Goal: Information Seeking & Learning: Learn about a topic

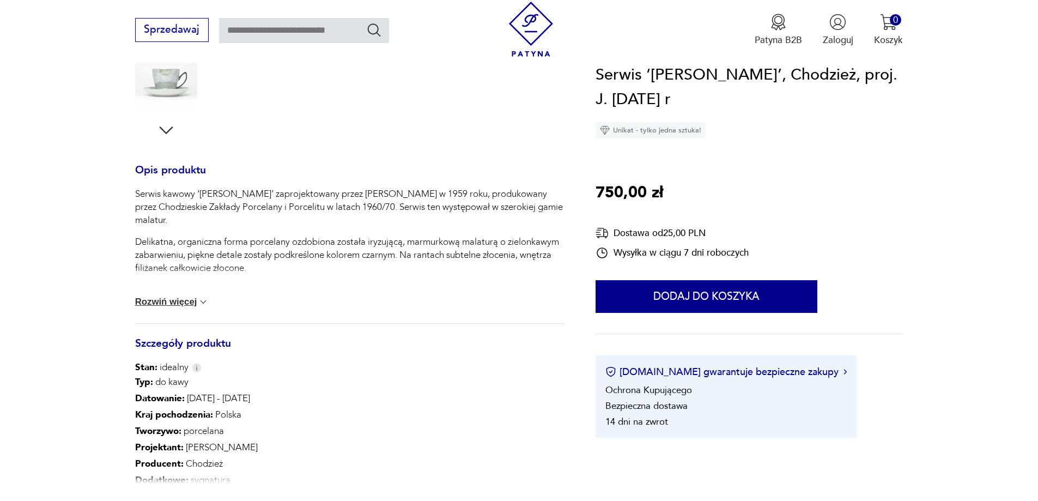
click at [176, 299] on button "Rozwiń więcej" at bounding box center [172, 302] width 74 height 11
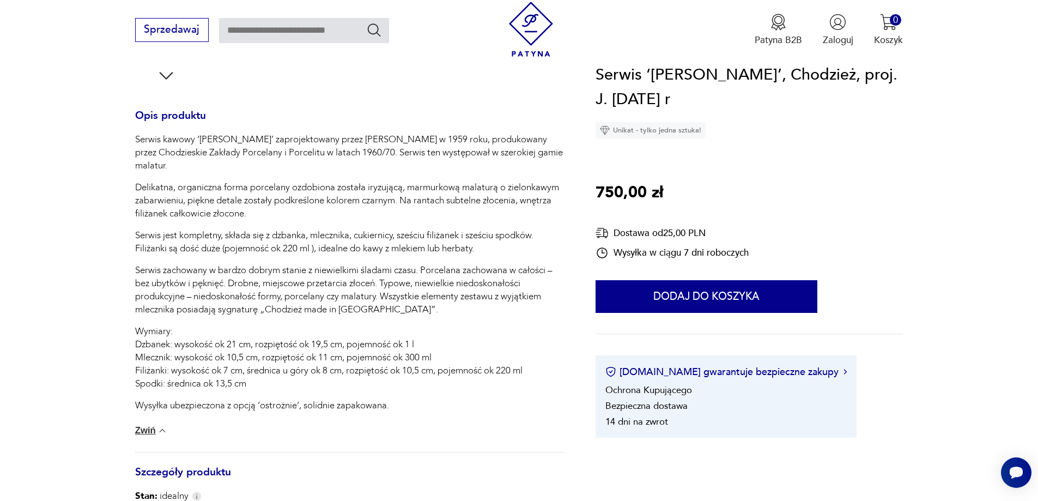
scroll to position [709, 0]
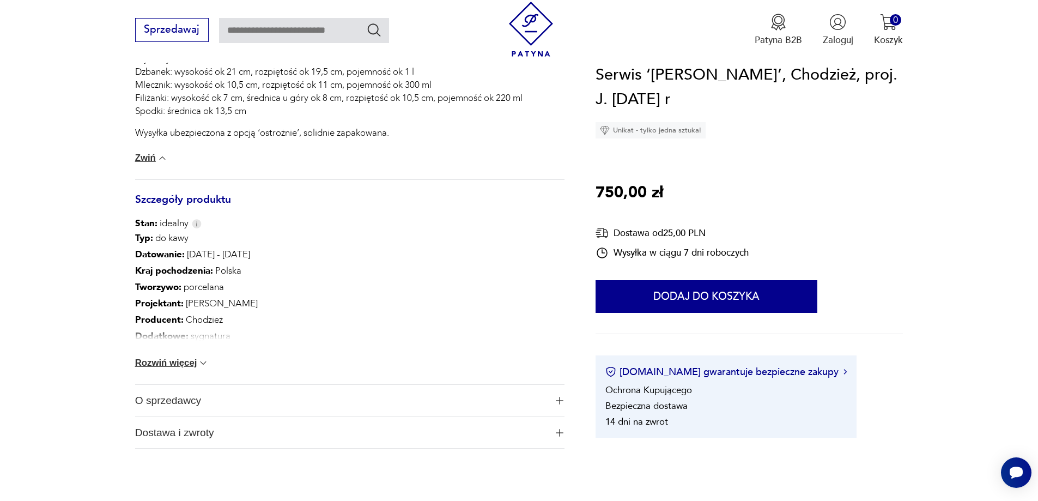
click at [175, 359] on button "Rozwiń więcej" at bounding box center [172, 363] width 74 height 11
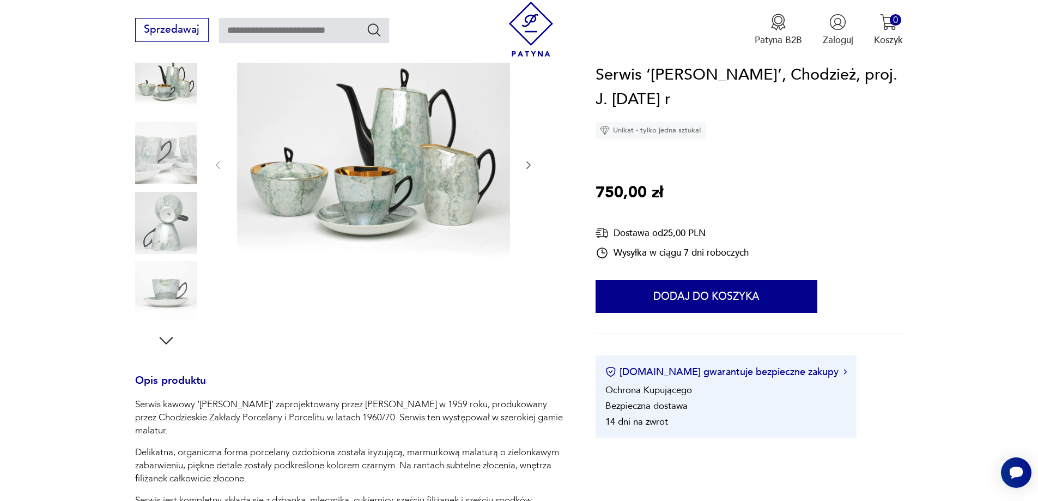
scroll to position [0, 0]
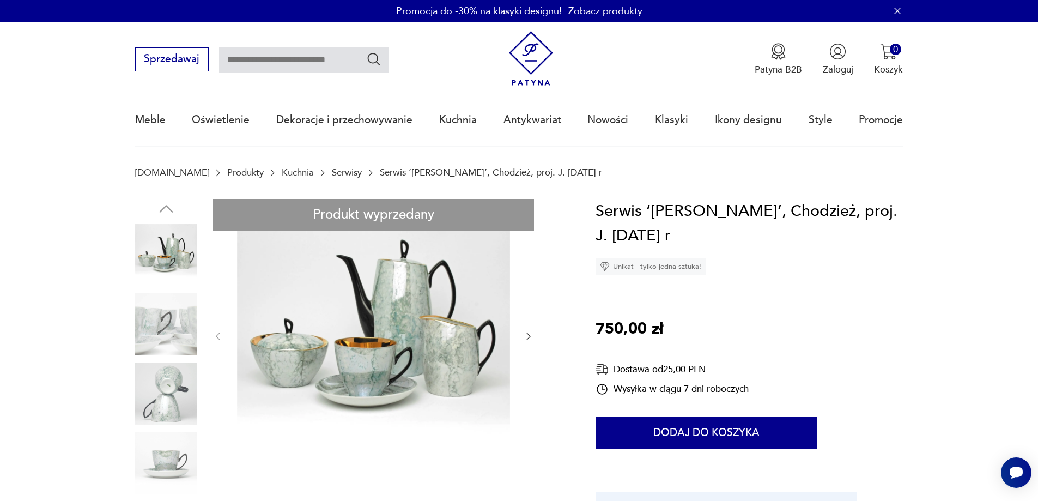
click at [176, 259] on img at bounding box center [166, 255] width 62 height 62
click at [169, 323] on img at bounding box center [166, 324] width 62 height 62
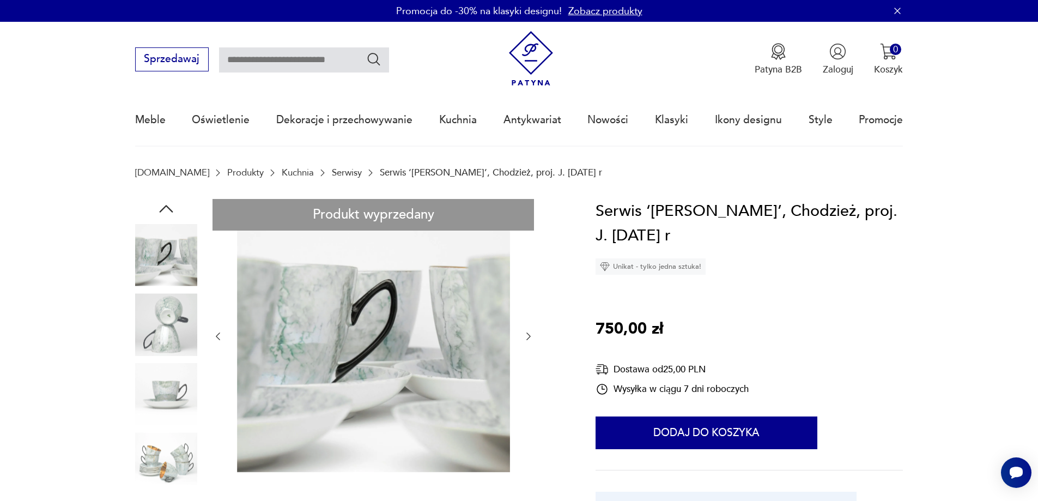
click at [181, 347] on img at bounding box center [166, 324] width 62 height 62
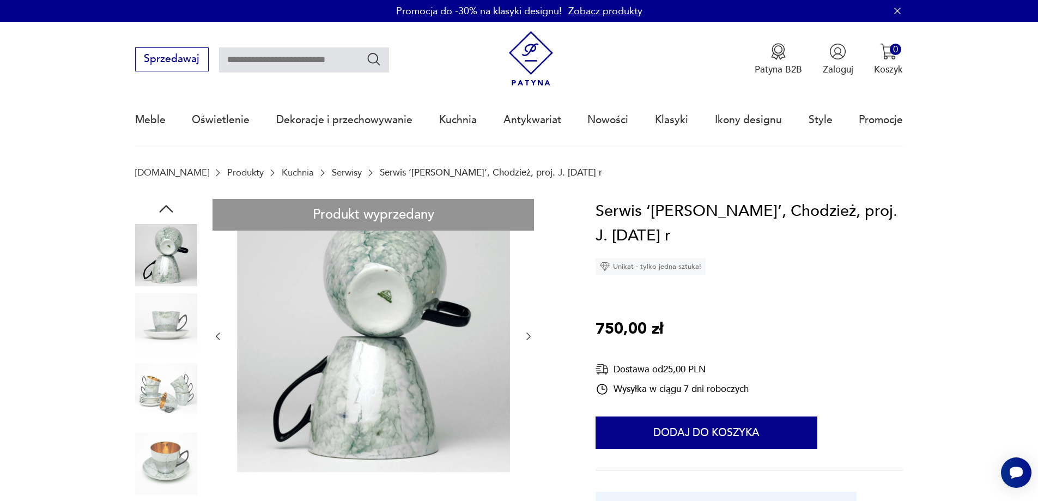
click at [184, 336] on img at bounding box center [166, 324] width 62 height 62
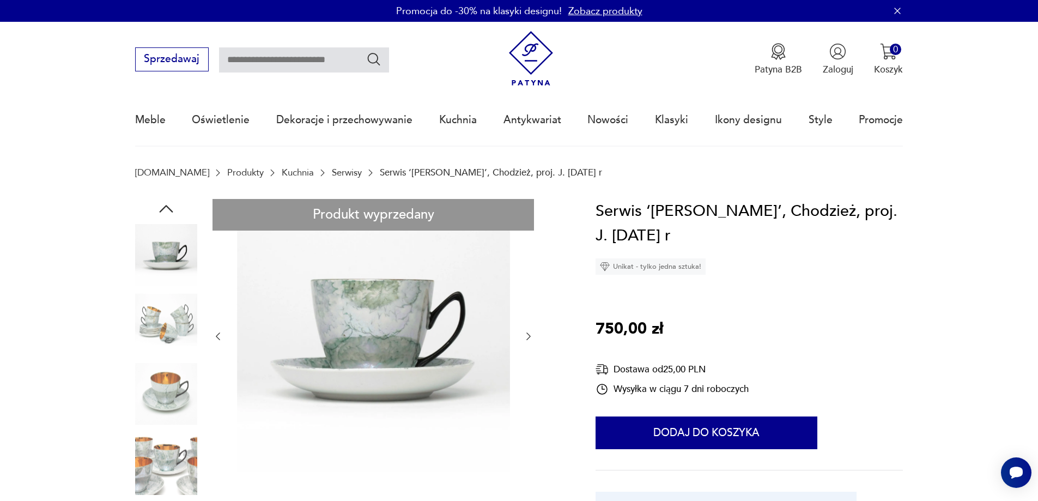
click at [172, 252] on img at bounding box center [166, 255] width 62 height 62
click at [164, 413] on img at bounding box center [166, 394] width 62 height 62
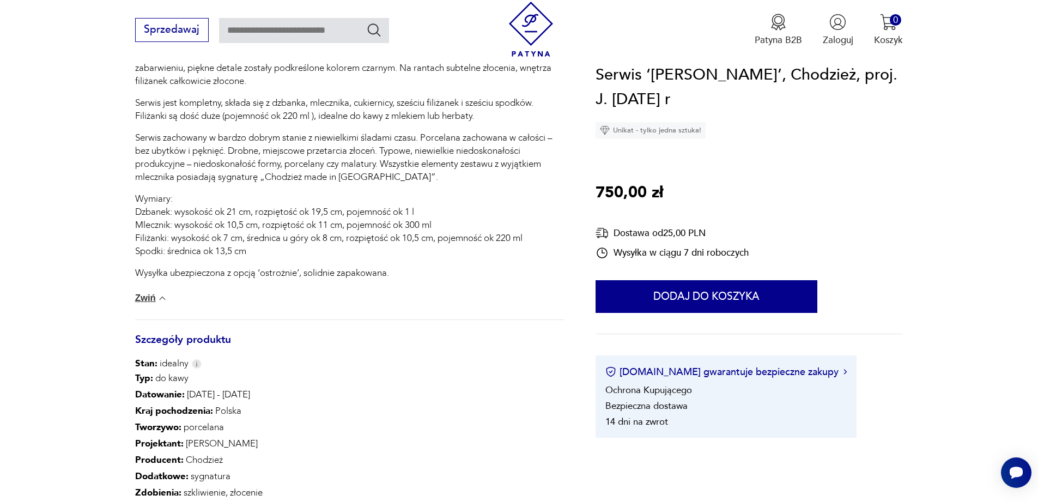
scroll to position [327, 0]
